Goal: Complete application form

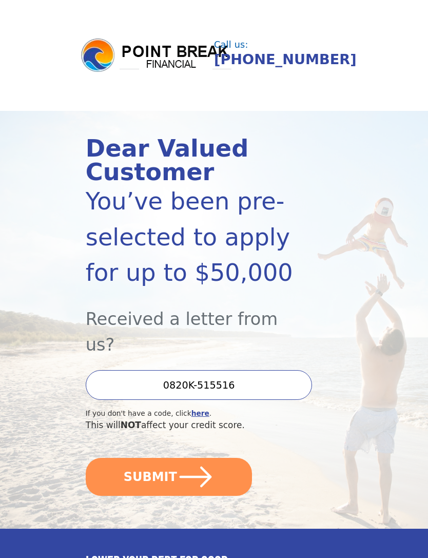
click at [207, 458] on icon "submit" at bounding box center [195, 476] width 37 height 37
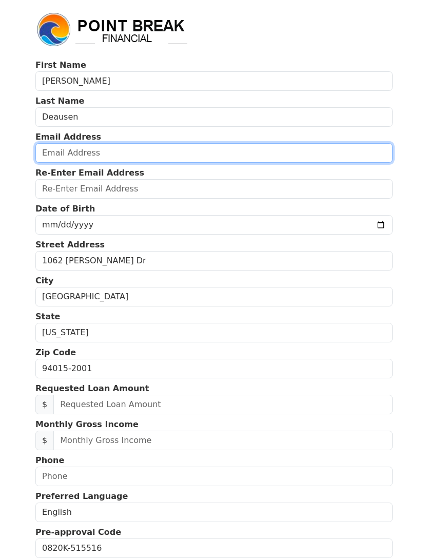
click at [231, 147] on input "email" at bounding box center [213, 152] width 357 height 19
type input "[EMAIL_ADDRESS][DOMAIN_NAME]"
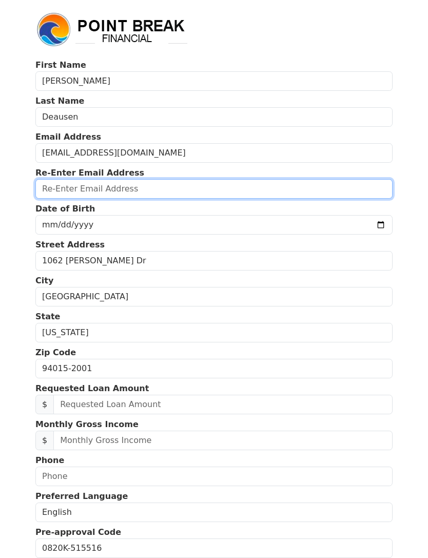
click at [52, 188] on input "email" at bounding box center [213, 188] width 357 height 19
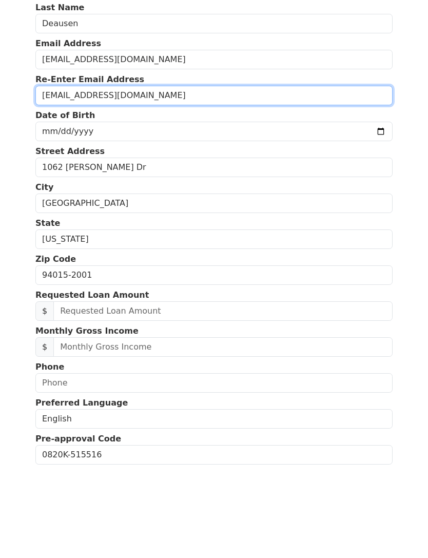
type input "[EMAIL_ADDRESS][DOMAIN_NAME]"
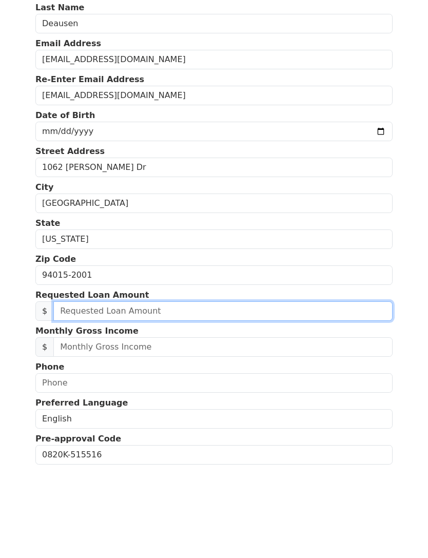
click at [344, 394] on input "text" at bounding box center [222, 403] width 339 height 19
type input "15,000.00"
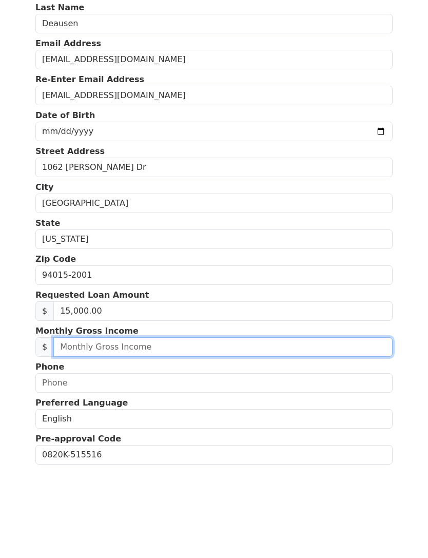
click at [156, 430] on input "text" at bounding box center [222, 439] width 339 height 19
type input "5,000.00"
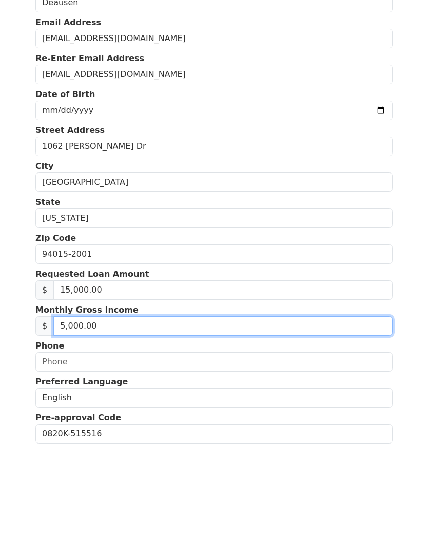
scroll to position [45, 0]
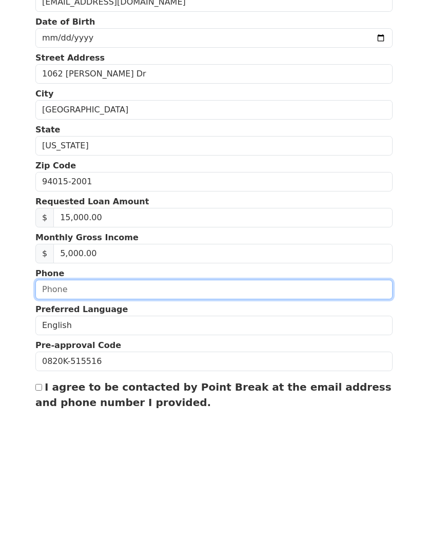
click at [283, 421] on input "text" at bounding box center [213, 430] width 357 height 19
type input "[PHONE_NUMBER]"
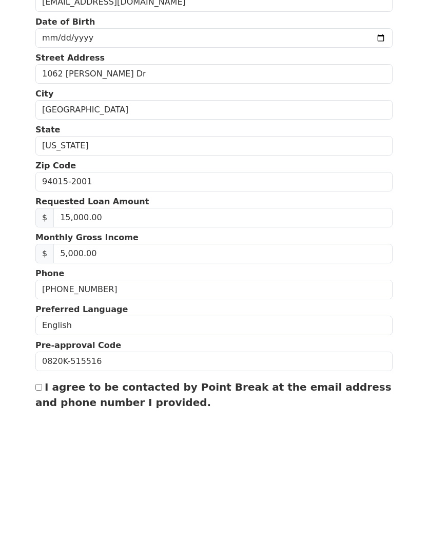
scroll to position [142, 0]
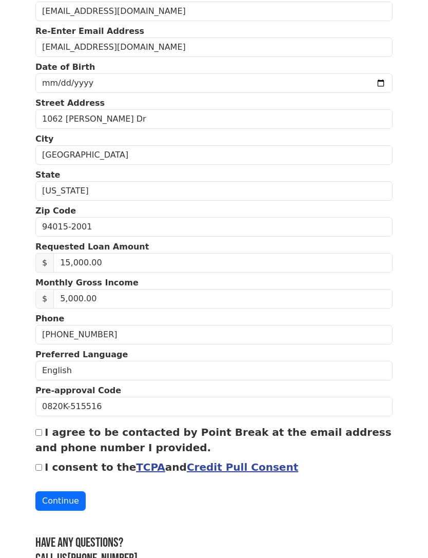
click at [42, 430] on input "I agree to be contacted by Point Break at the email address and phone number I …" at bounding box center [38, 432] width 7 height 7
checkbox input "true"
click at [44, 460] on div "I consent to the TCPA and Credit Pull Consent" at bounding box center [213, 466] width 357 height 15
click at [41, 470] on input "I consent to the TCPA and Credit Pull Consent" at bounding box center [38, 467] width 7 height 7
checkbox input "true"
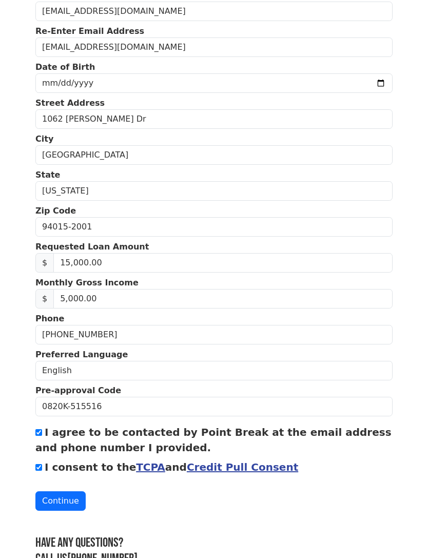
click at [67, 503] on button "Continue" at bounding box center [60, 500] width 50 height 19
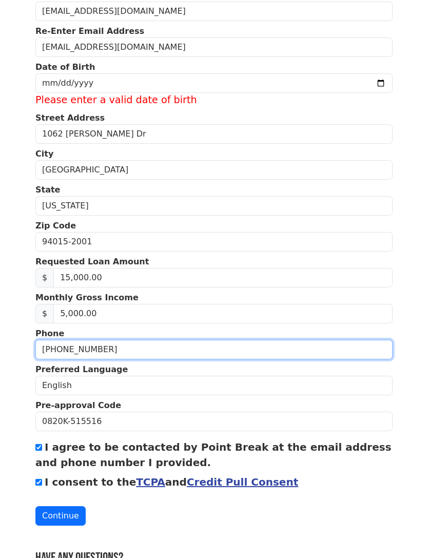
click at [333, 344] on input "[PHONE_NUMBER]" at bounding box center [213, 349] width 357 height 19
type input "(6__) ___-____"
type input "[PHONE_NUMBER]"
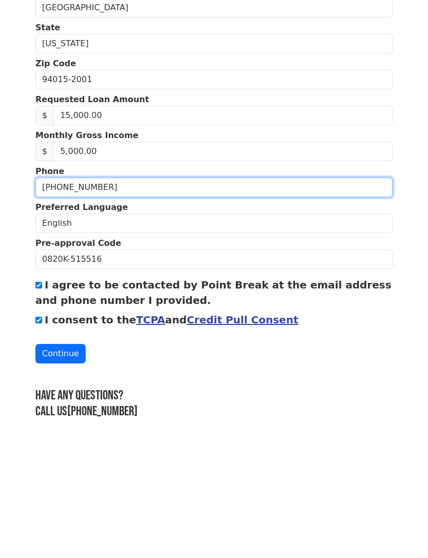
scroll to position [189, 0]
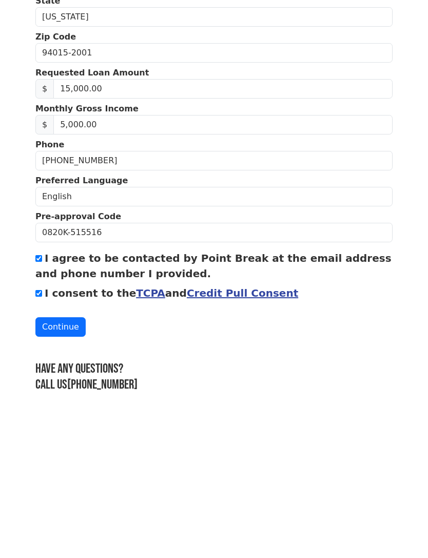
click at [63, 459] on button "Continue" at bounding box center [60, 468] width 50 height 19
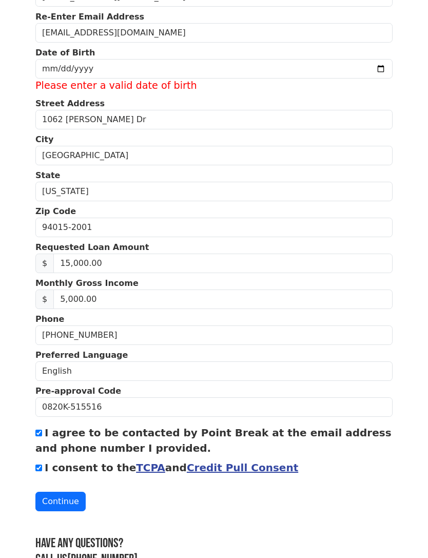
click at [58, 501] on button "Continue" at bounding box center [60, 500] width 50 height 19
click at [71, 501] on button "Continue" at bounding box center [60, 500] width 50 height 19
click at [70, 508] on button "Continue" at bounding box center [60, 500] width 50 height 19
click at [66, 506] on button "Continue" at bounding box center [60, 500] width 50 height 19
click at [65, 508] on button "Continue" at bounding box center [60, 500] width 50 height 19
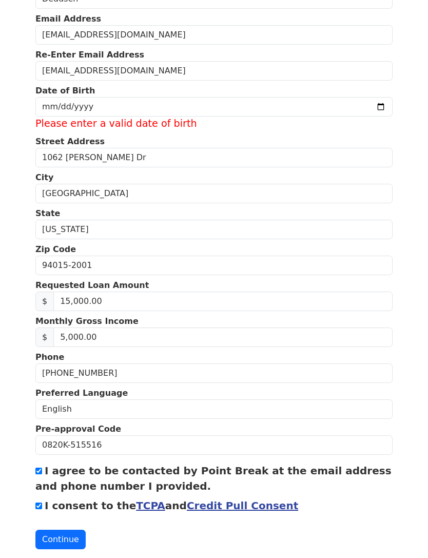
scroll to position [118, 0]
click at [64, 535] on button "Continue" at bounding box center [60, 538] width 50 height 19
click at [57, 536] on button "Continue" at bounding box center [60, 538] width 50 height 19
click at [56, 534] on button "Continue" at bounding box center [60, 538] width 50 height 19
click at [55, 540] on button "Continue" at bounding box center [60, 538] width 50 height 19
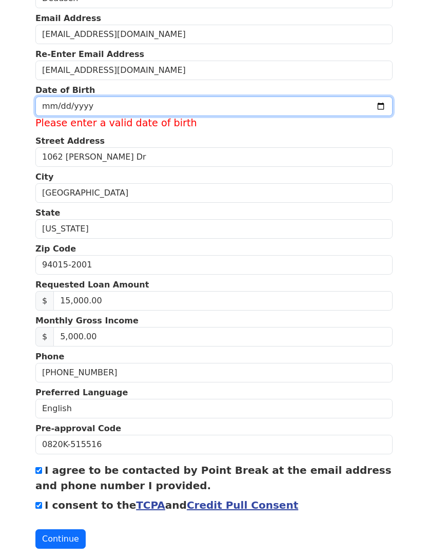
click at [205, 114] on input "date" at bounding box center [213, 106] width 357 height 19
type input "[DATE]"
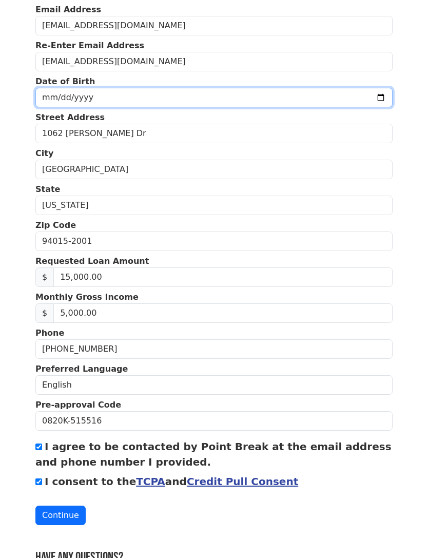
scroll to position [142, 0]
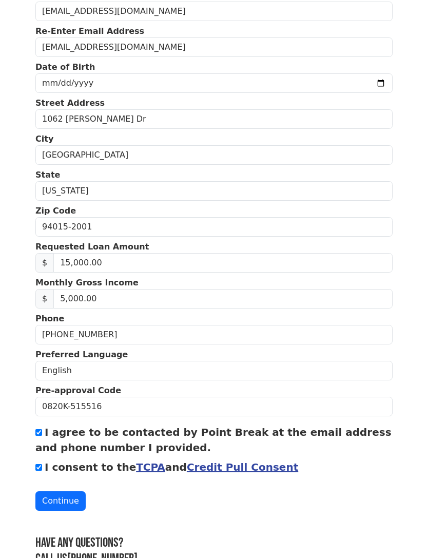
click at [67, 500] on button "Continue" at bounding box center [60, 500] width 50 height 19
